Goal: Find specific page/section: Find specific page/section

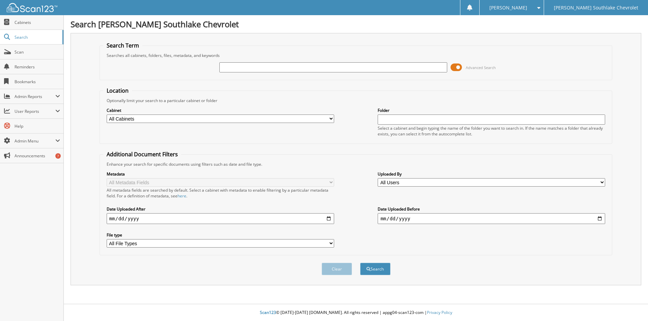
click at [226, 66] on input "text" at bounding box center [332, 67] width 227 height 10
type input "442253"
click at [360, 263] on button "Search" at bounding box center [375, 269] width 30 height 12
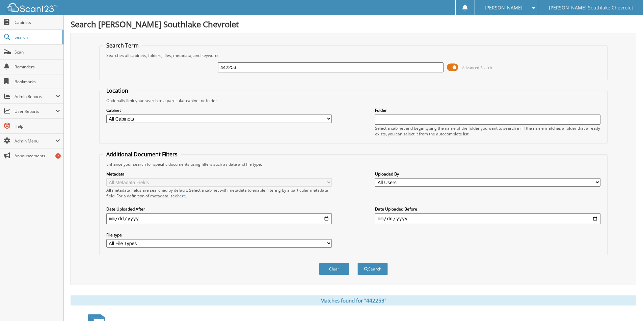
drag, startPoint x: 246, startPoint y: 70, endPoint x: 189, endPoint y: 69, distance: 57.0
click at [189, 69] on div "442253 Advanced Search" at bounding box center [353, 67] width 501 height 18
type input "442948"
click at [357, 263] on button "Search" at bounding box center [372, 269] width 30 height 12
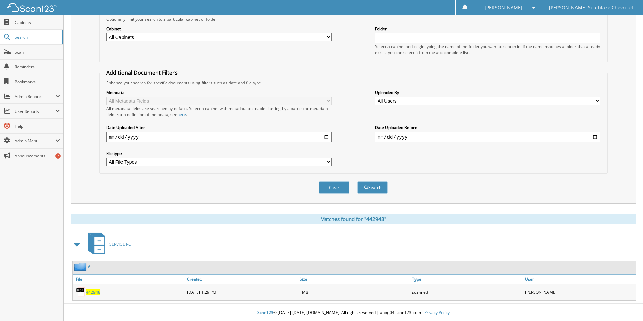
click at [86, 289] on div "442948" at bounding box center [129, 292] width 113 height 13
click at [95, 292] on span "442948" at bounding box center [93, 293] width 14 height 6
